Goal: Information Seeking & Learning: Learn about a topic

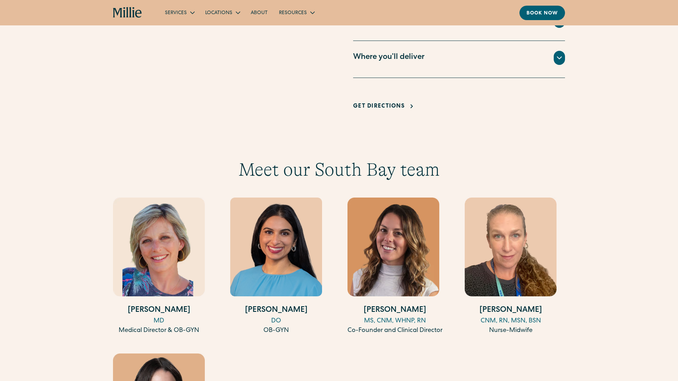
scroll to position [689, 0]
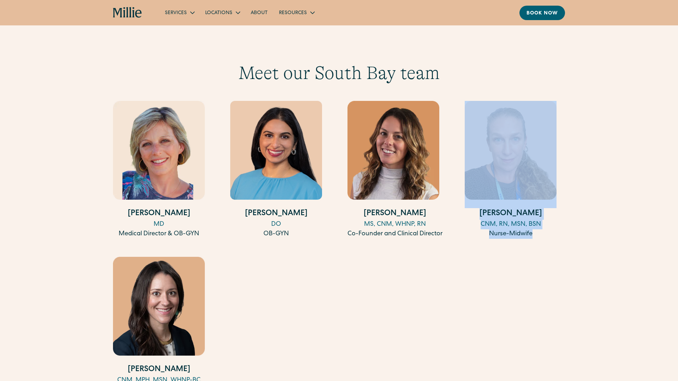
drag, startPoint x: 568, startPoint y: 203, endPoint x: 494, endPoint y: 151, distance: 90.4
click at [494, 151] on div "Meet our South Bay team [PERSON_NAME] MD Medical Director & OB-GYN [PERSON_NAME…" at bounding box center [339, 229] width 678 height 334
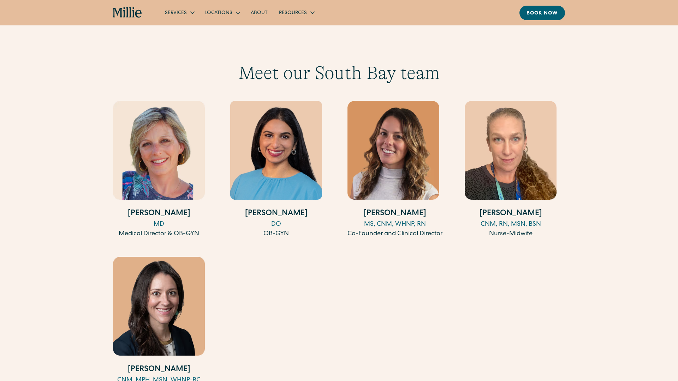
click at [609, 218] on div "Meet our South Bay team [PERSON_NAME] MD Medical Director & OB-GYN [PERSON_NAME…" at bounding box center [339, 229] width 678 height 334
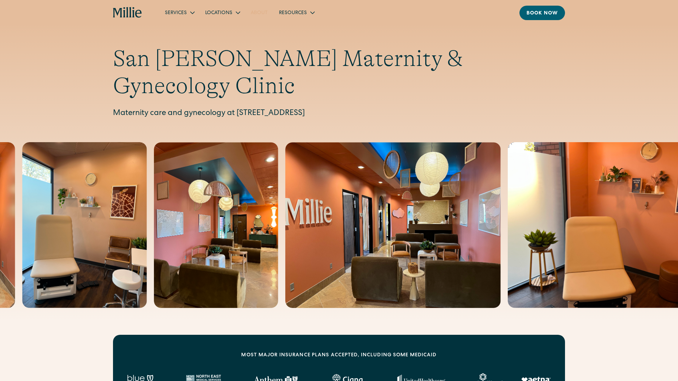
scroll to position [5, 0]
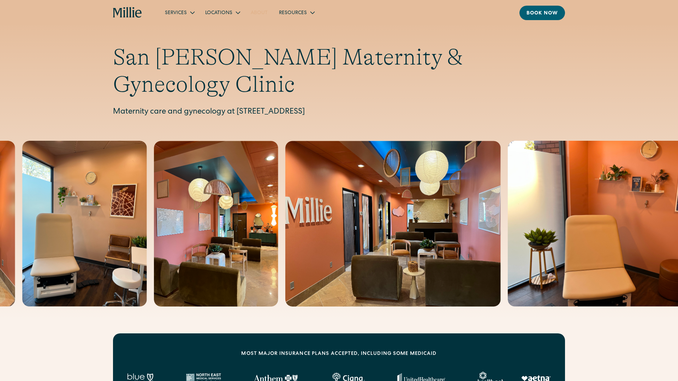
click at [257, 10] on link "About" at bounding box center [259, 13] width 28 height 12
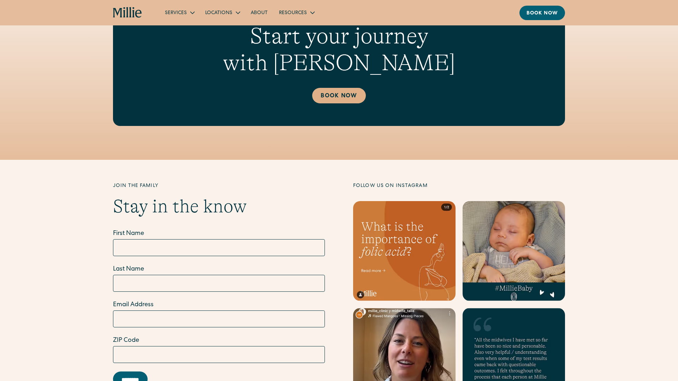
scroll to position [1901, 0]
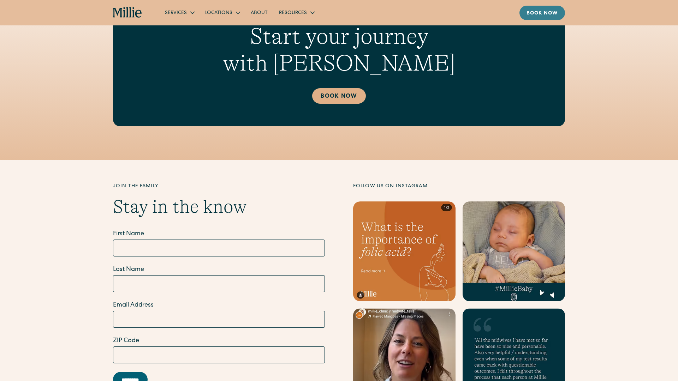
click at [553, 18] on link "Book now" at bounding box center [542, 13] width 46 height 14
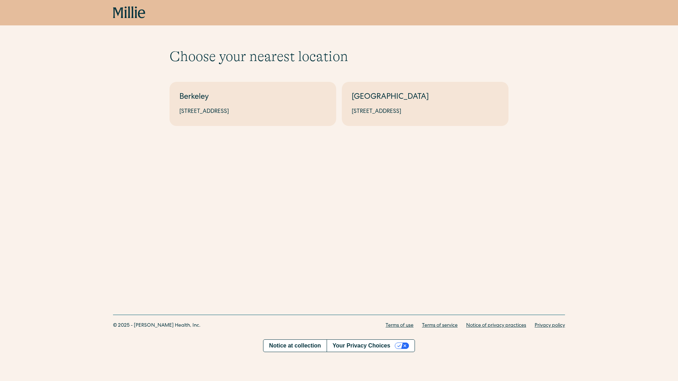
click at [133, 16] on icon "home" at bounding box center [132, 12] width 2 height 12
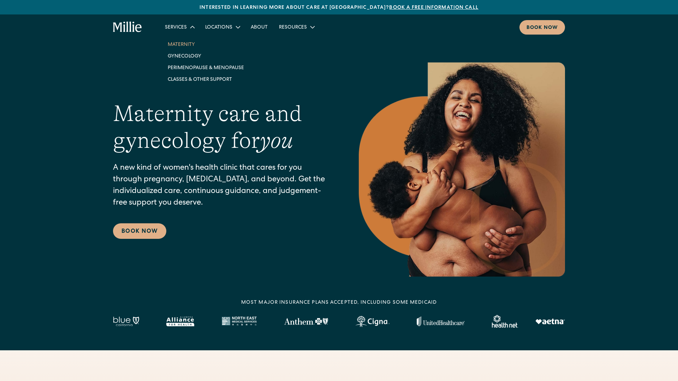
click at [182, 44] on link "Maternity" at bounding box center [206, 44] width 88 height 12
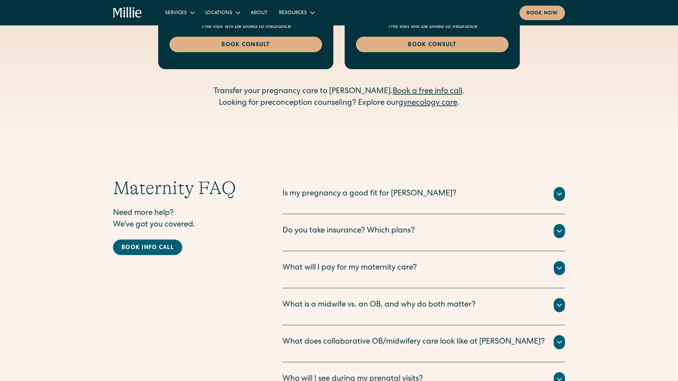
scroll to position [2203, 0]
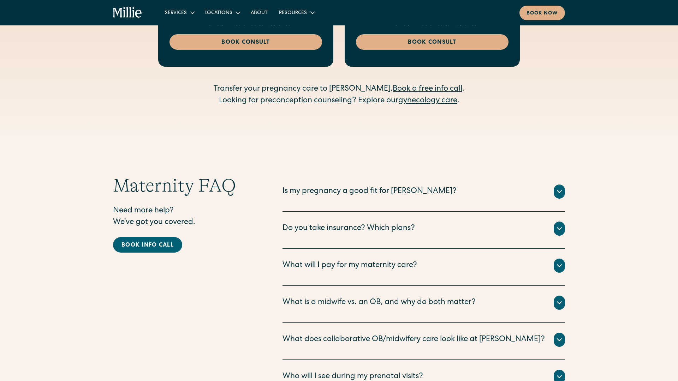
click at [358, 175] on div "Is my pregnancy a good fit for [PERSON_NAME]? The vast majority of pregnancies …" at bounding box center [423, 193] width 282 height 37
click at [359, 186] on div "Is my pregnancy a good fit for [PERSON_NAME]?" at bounding box center [369, 192] width 174 height 12
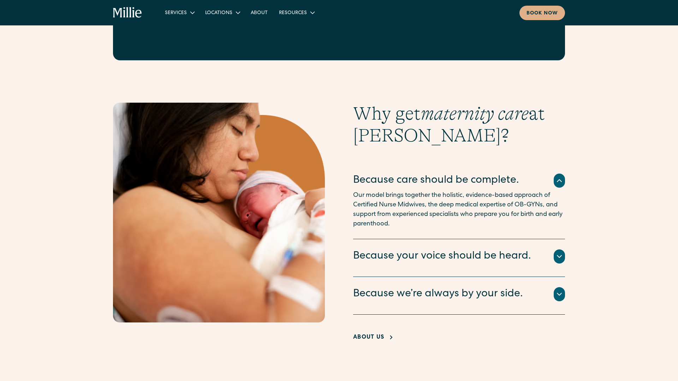
scroll to position [1277, 0]
